Goal: Transaction & Acquisition: Purchase product/service

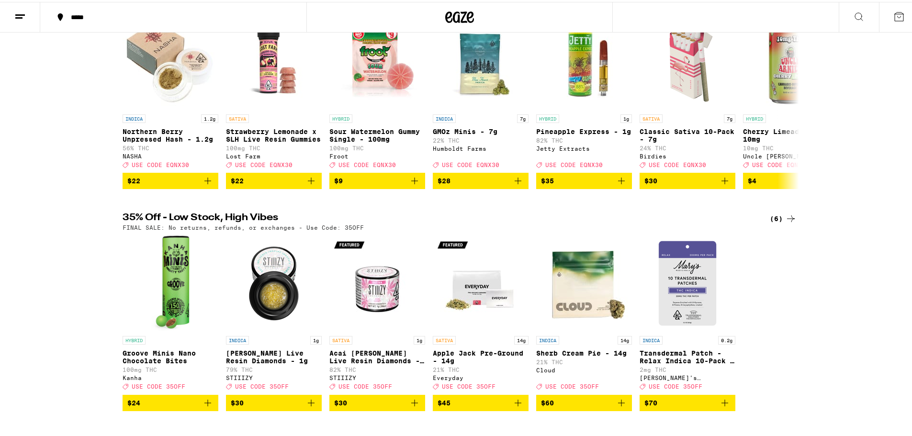
click at [853, 12] on icon at bounding box center [858, 14] width 11 height 11
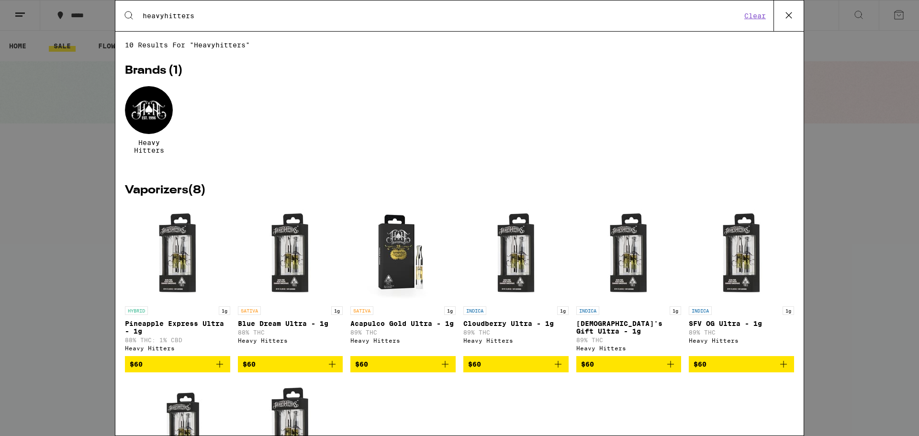
type input "heavyhitters"
click at [82, 133] on div "Search for Products heavyhitters Clear 10 results for "heavyhitters" Brands ( 1…" at bounding box center [459, 218] width 919 height 436
